Goal: Contribute content

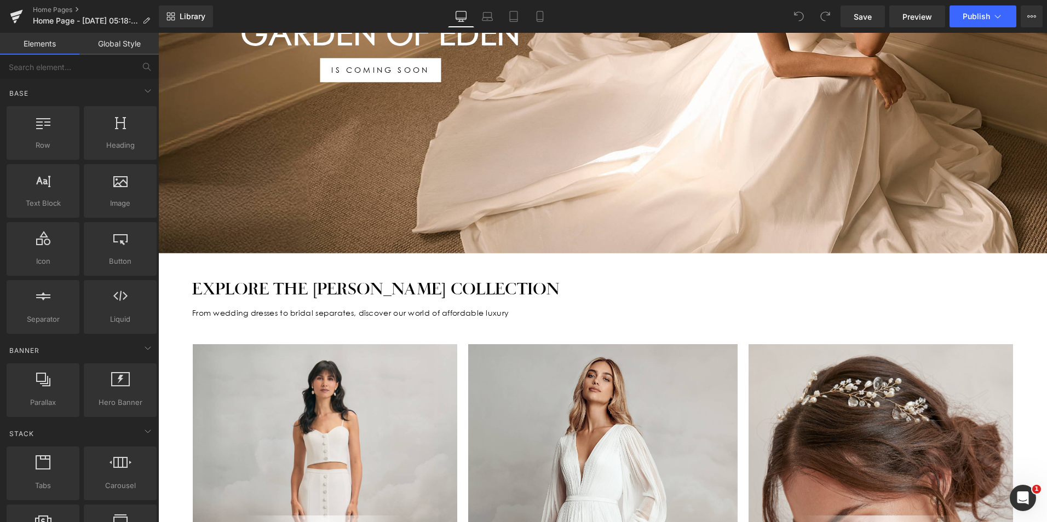
scroll to position [438, 0]
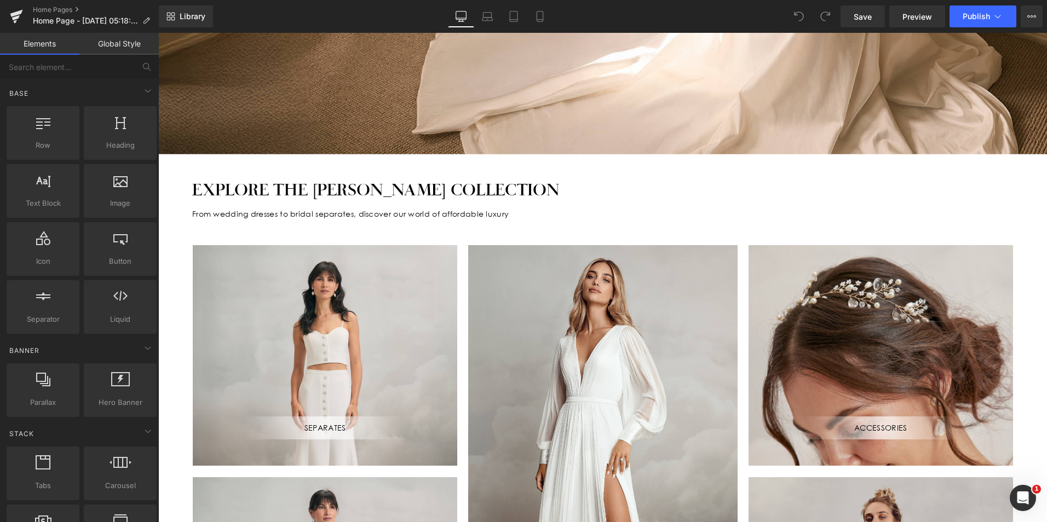
click at [417, 339] on div "SEPARATES Text Block" at bounding box center [325, 355] width 264 height 221
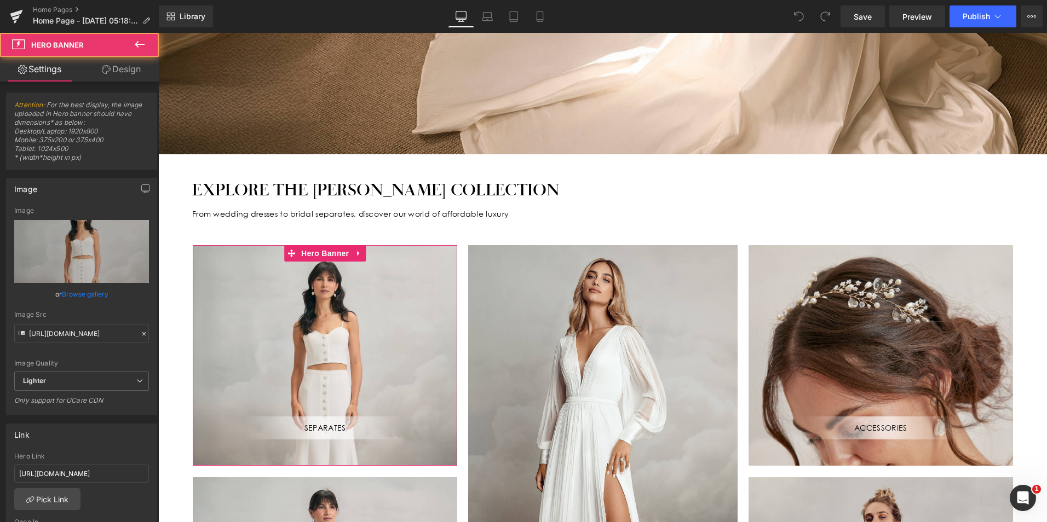
click at [89, 289] on link "Browse gallery" at bounding box center [85, 294] width 47 height 19
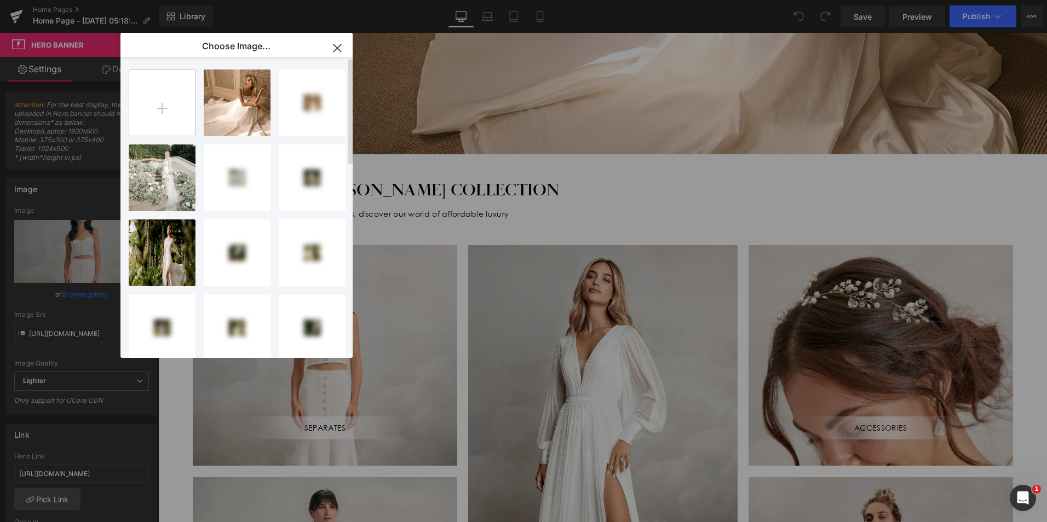
click at [167, 114] on input "file" at bounding box center [162, 103] width 66 height 66
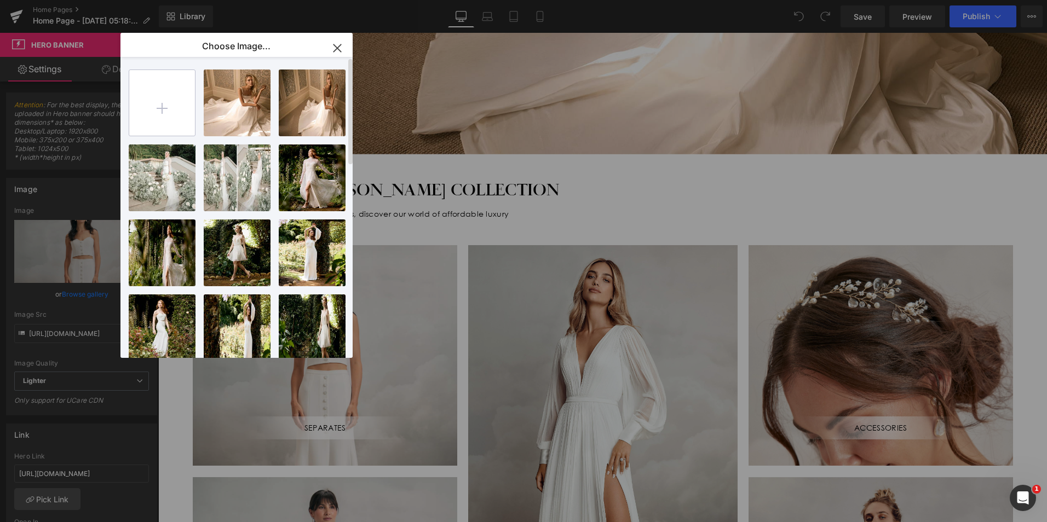
type input "C:\fakepath\Untitled-12.jpg"
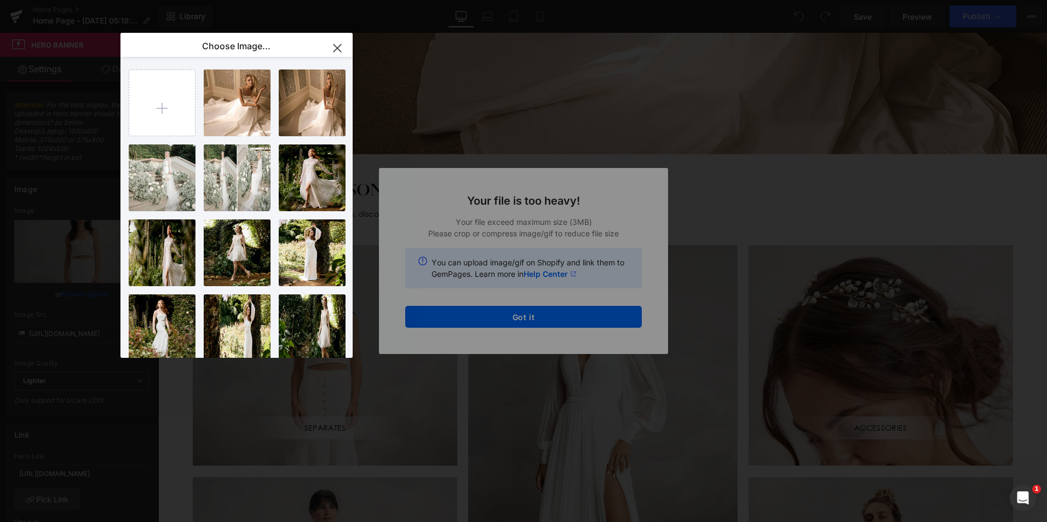
click at [535, 0] on div "Text Color Highlight Color #333333 Choose Image... Back to Library Insert Banne…" at bounding box center [523, 0] width 1047 height 0
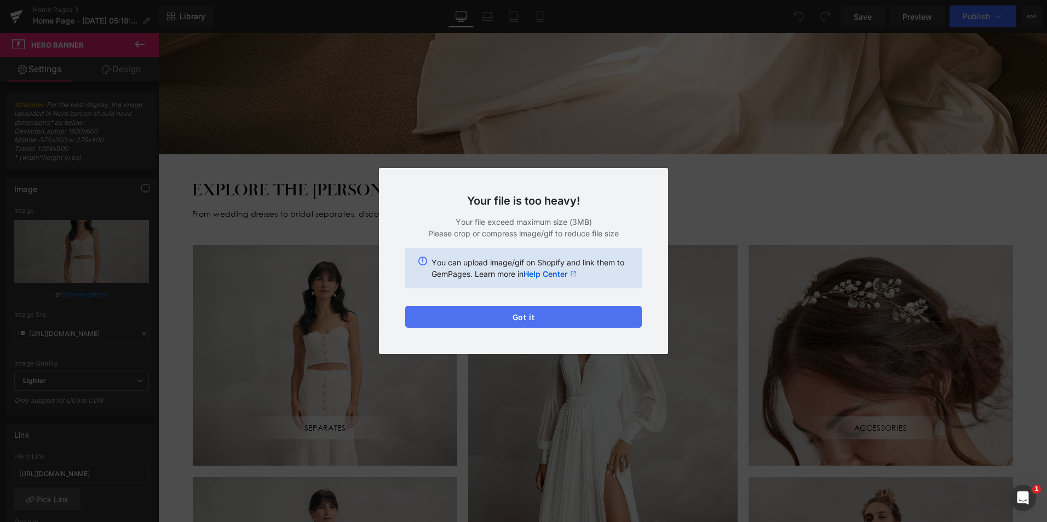
click at [535, 318] on button "Got it" at bounding box center [523, 317] width 237 height 22
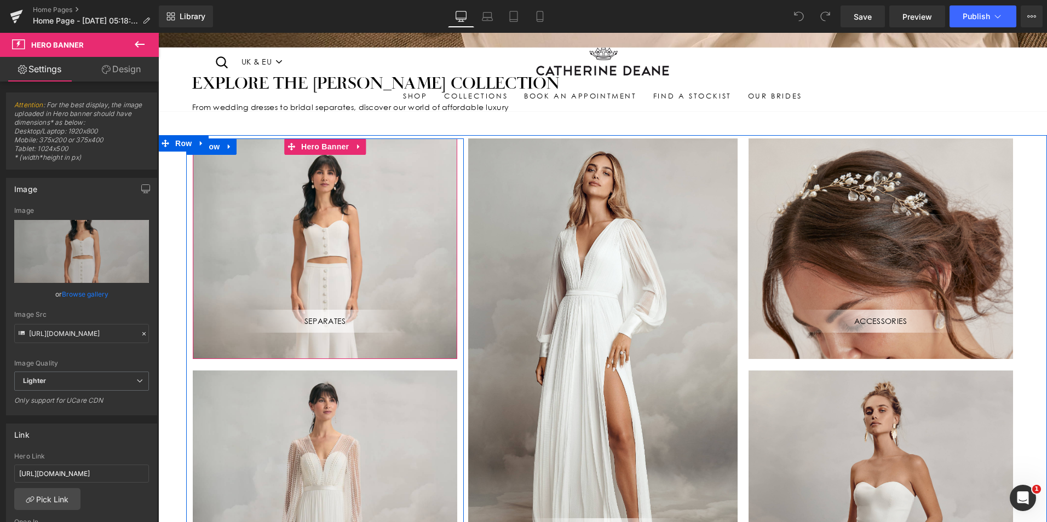
scroll to position [548, 0]
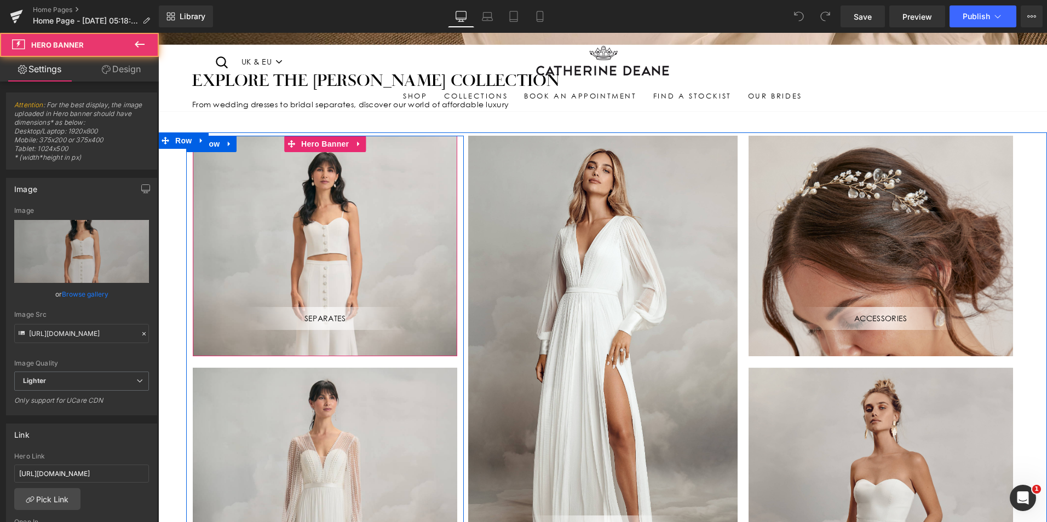
click at [389, 262] on div "SEPARATES Text Block" at bounding box center [325, 246] width 264 height 221
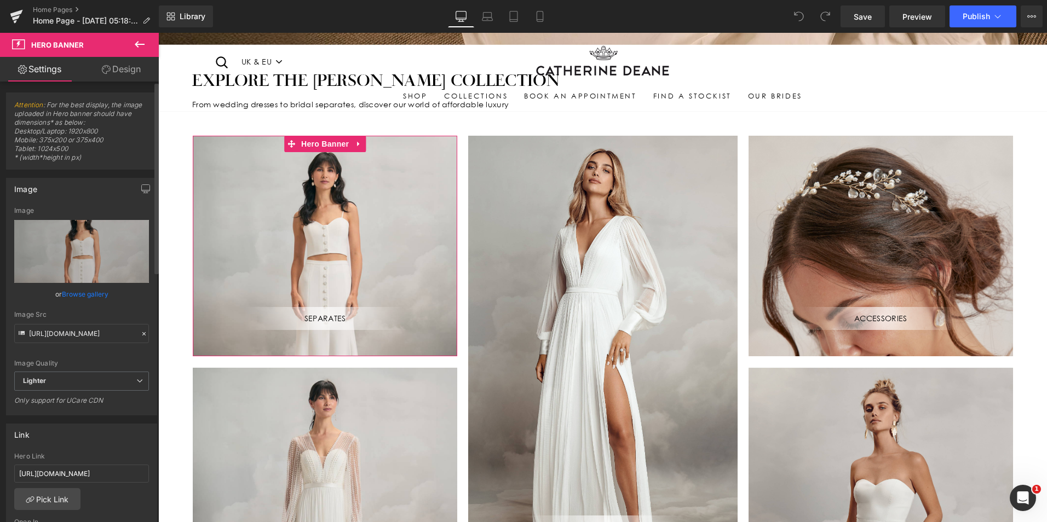
click at [92, 292] on link "Browse gallery" at bounding box center [85, 294] width 47 height 19
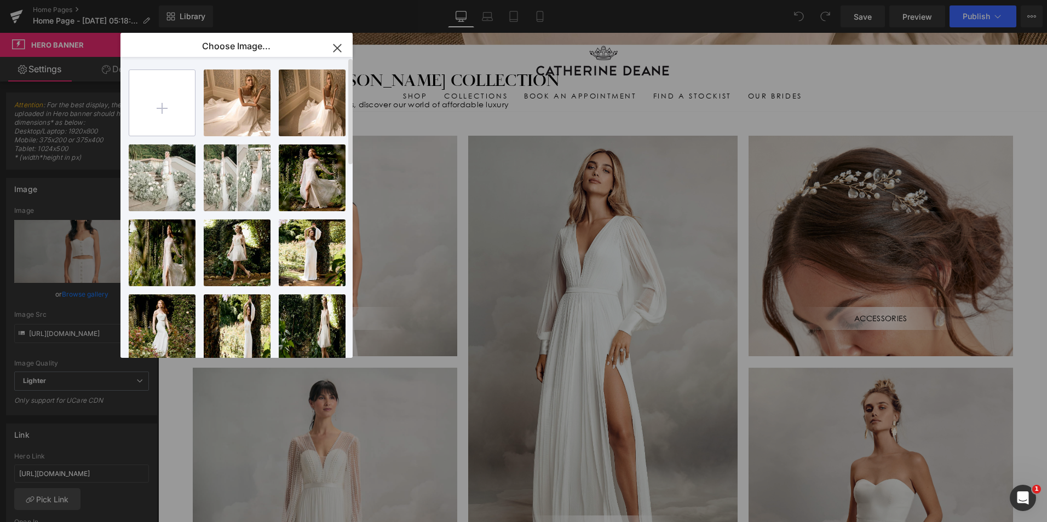
click at [160, 111] on input "file" at bounding box center [162, 103] width 66 height 66
click at [337, 47] on icon "button" at bounding box center [336, 47] width 7 height 7
